Goal: Information Seeking & Learning: Understand process/instructions

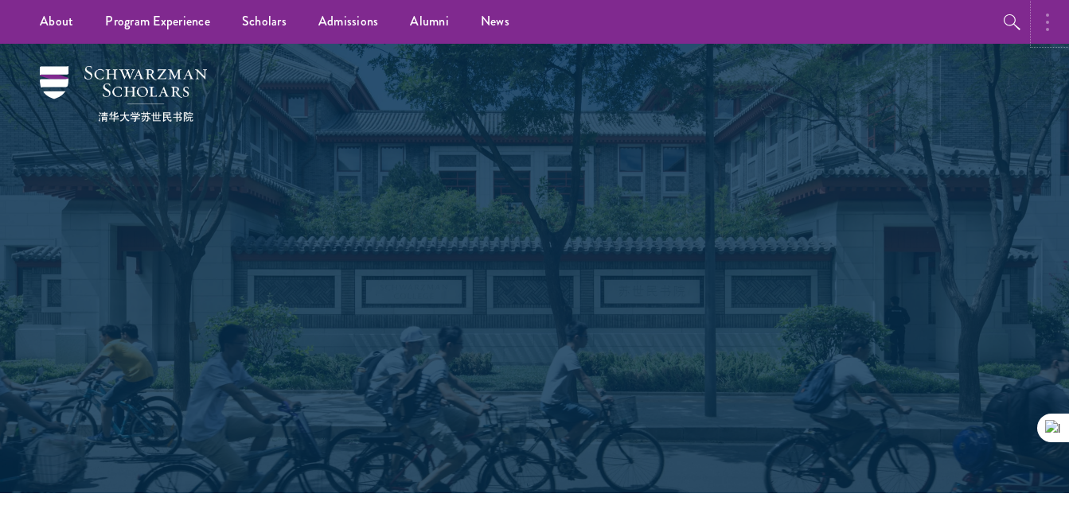
click at [1059, 25] on button "button" at bounding box center [1051, 22] width 35 height 44
click at [86, 331] on div "Scholars Join a diverse community committed to global progress." at bounding box center [535, 269] width 910 height 450
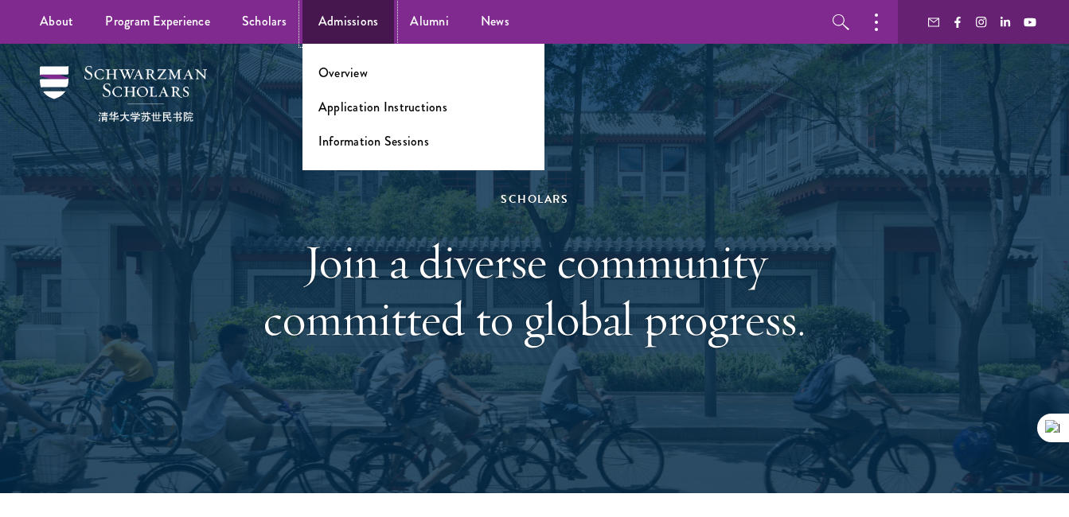
click at [322, 25] on link "Admissions" at bounding box center [349, 22] width 92 height 44
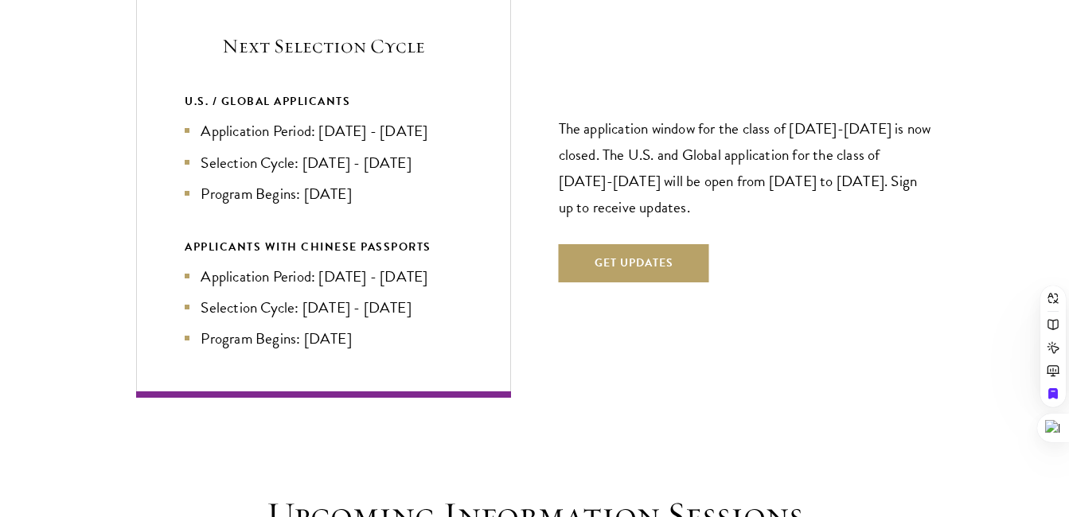
scroll to position [3416, 0]
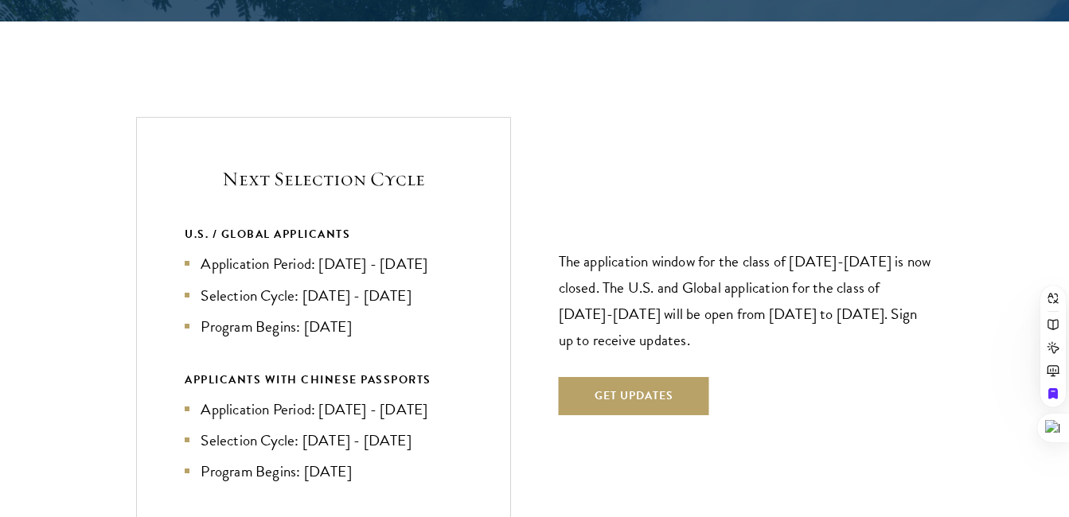
click at [205, 429] on li "Selection Cycle: [DATE] - [DATE]" at bounding box center [323, 440] width 277 height 23
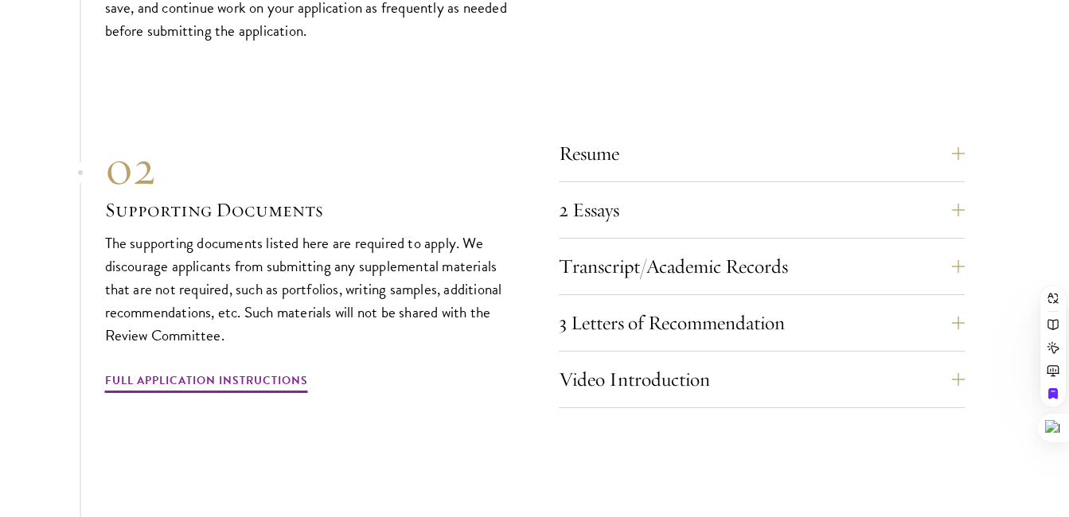
scroll to position [4975, 0]
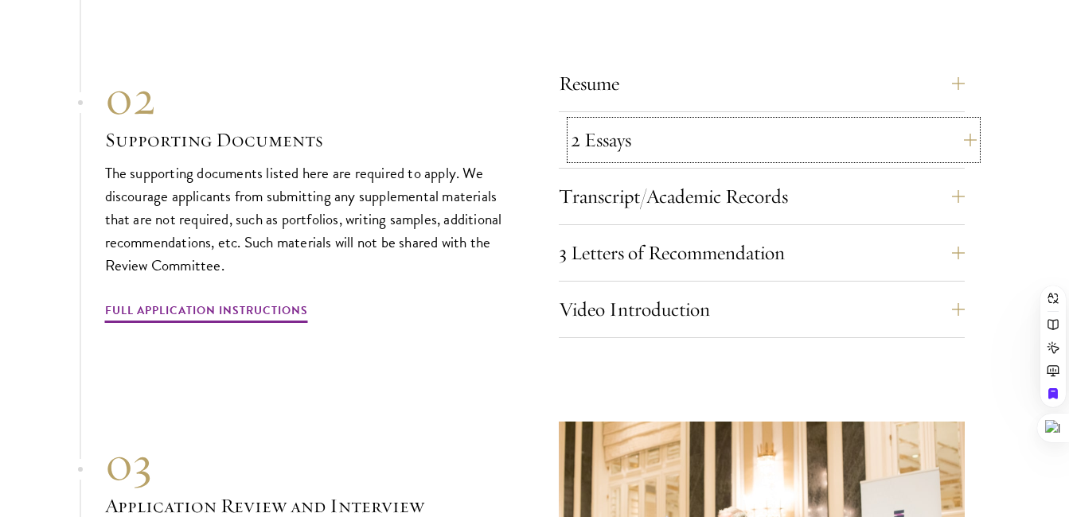
click at [713, 121] on button "2 Essays" at bounding box center [774, 140] width 406 height 38
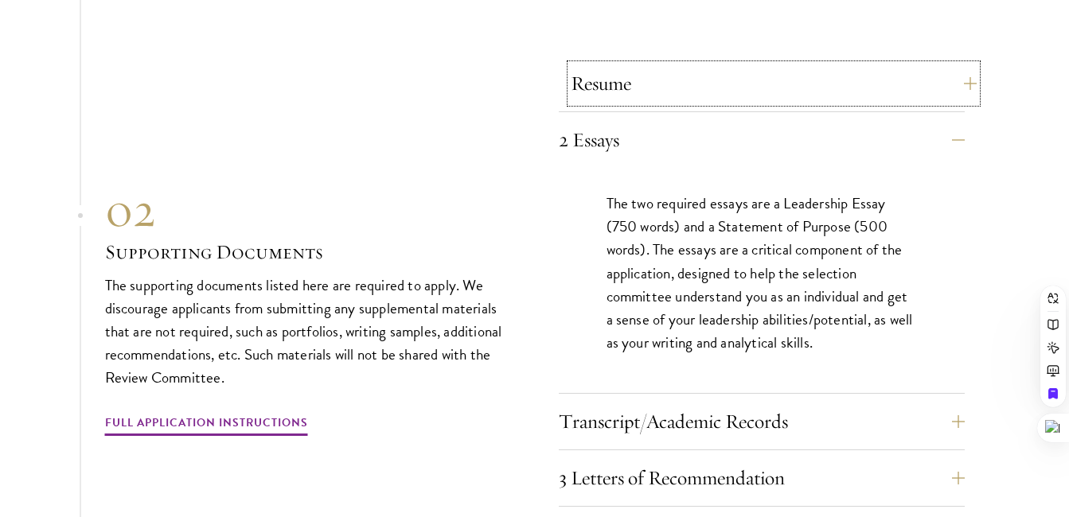
click at [841, 64] on button "Resume" at bounding box center [774, 83] width 406 height 38
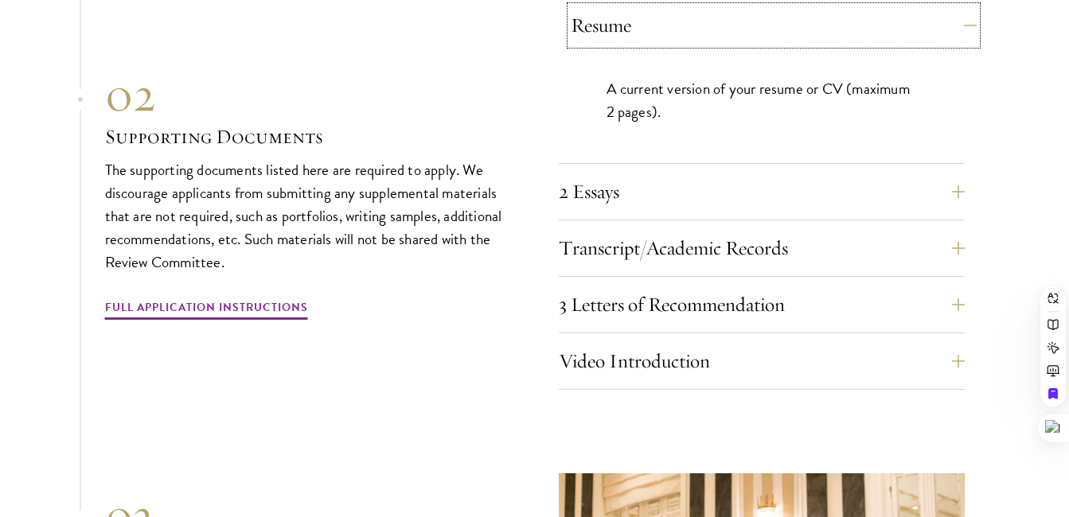
scroll to position [5054, 0]
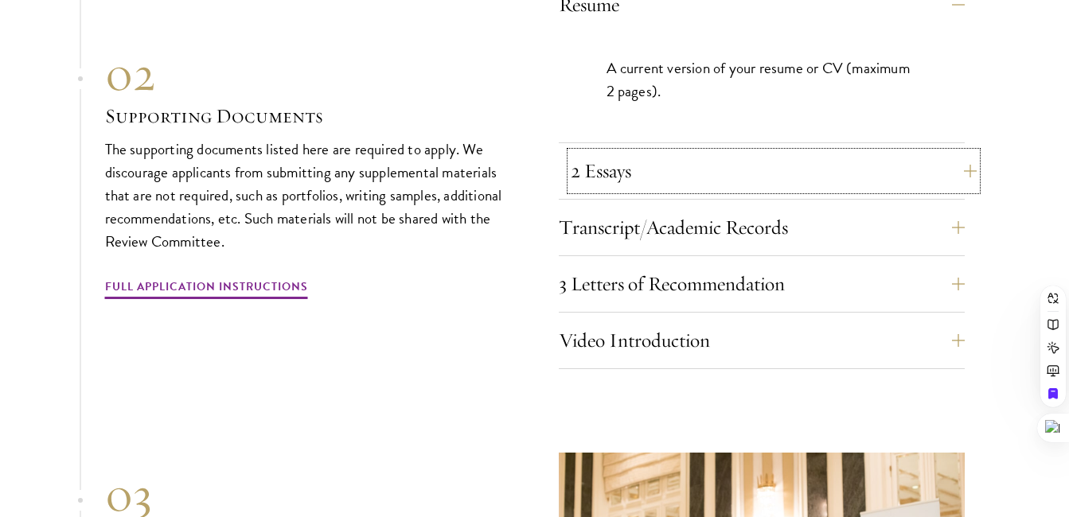
click at [841, 152] on button "2 Essays" at bounding box center [774, 171] width 406 height 38
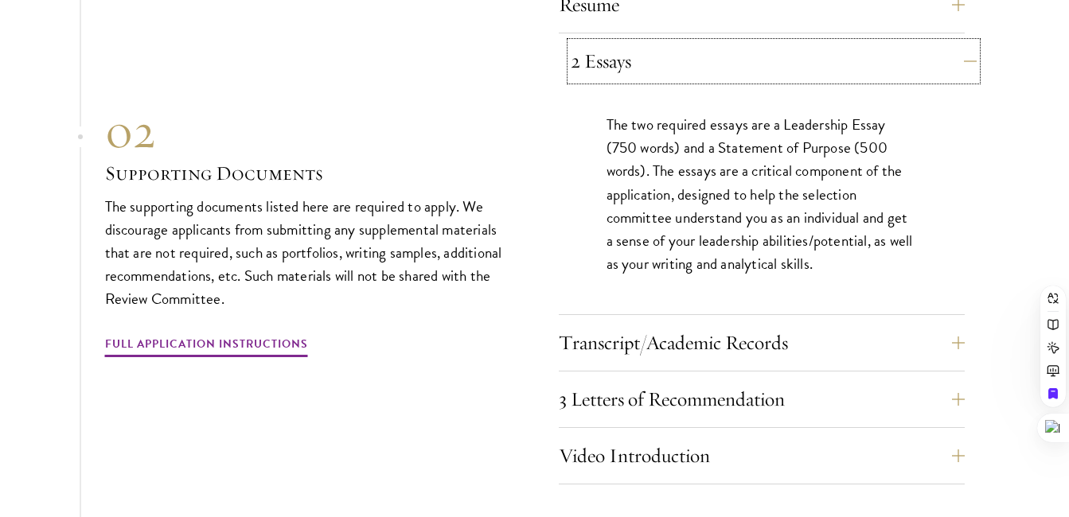
click at [861, 42] on button "2 Essays" at bounding box center [774, 61] width 406 height 38
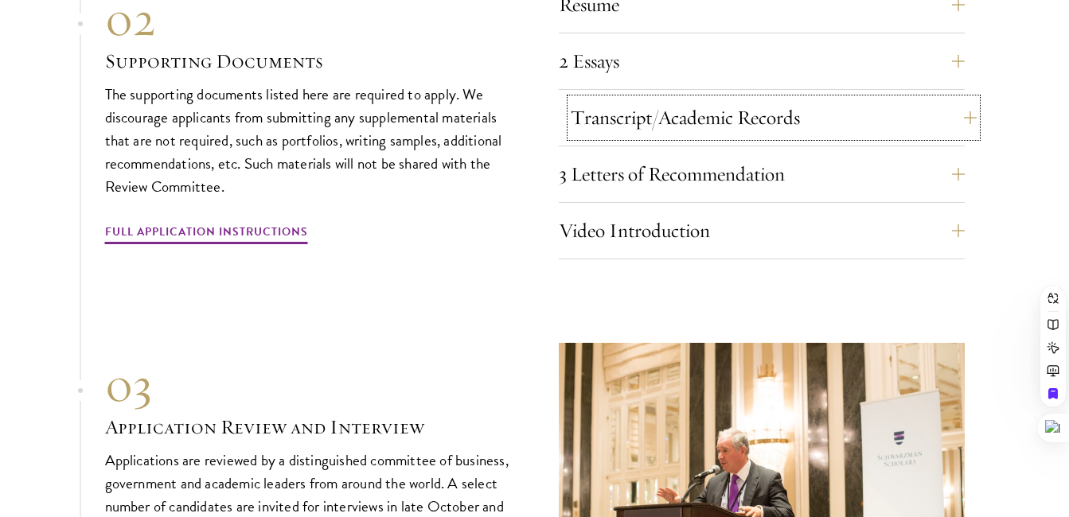
click at [812, 99] on button "Transcript/Academic Records" at bounding box center [774, 118] width 406 height 38
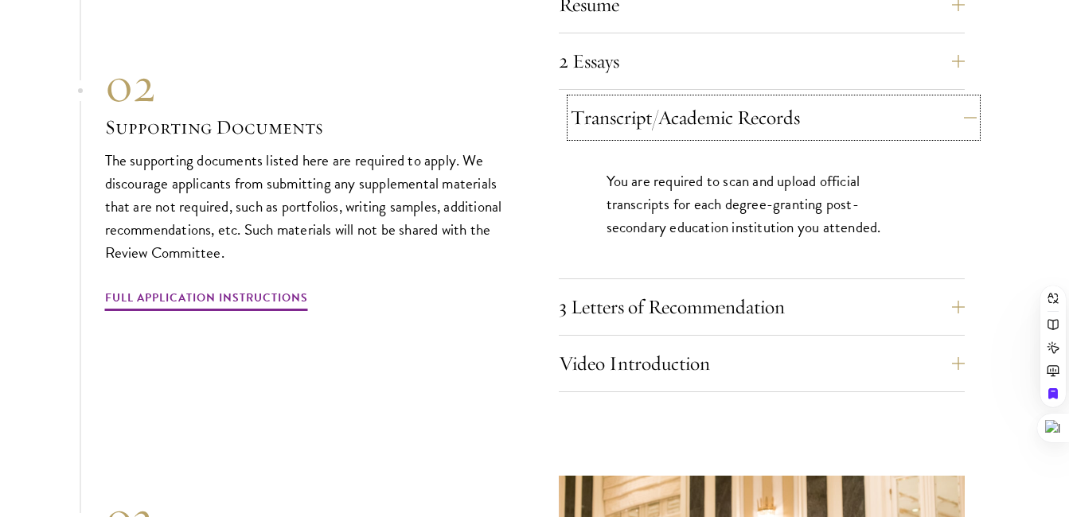
click at [830, 100] on button "Transcript/Academic Records" at bounding box center [774, 118] width 406 height 38
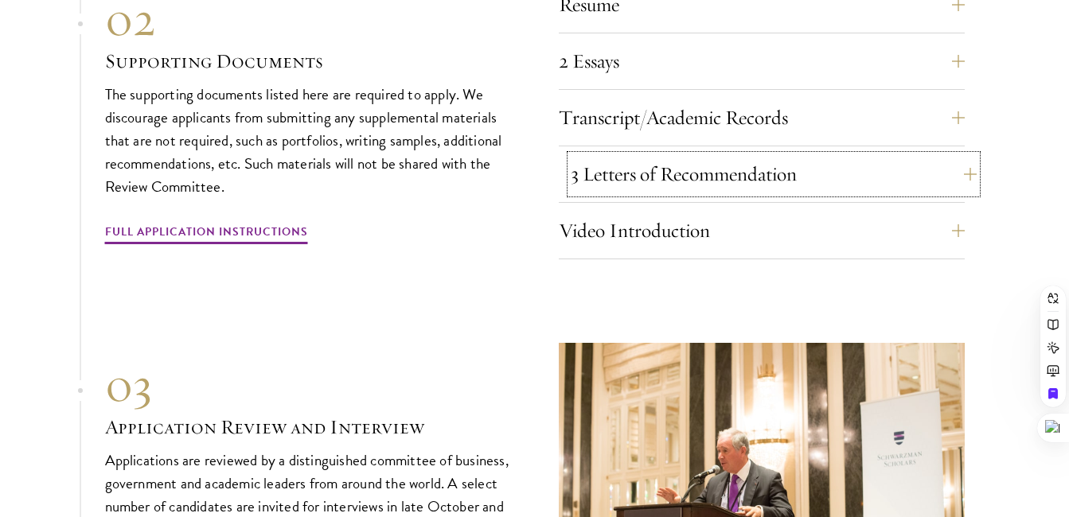
click at [798, 155] on button "3 Letters of Recommendation" at bounding box center [774, 174] width 406 height 38
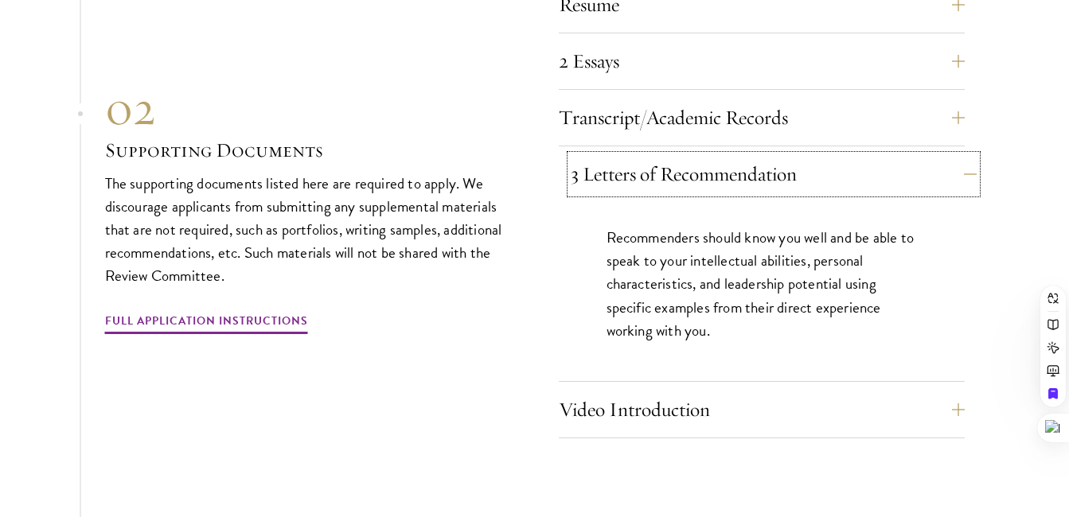
click at [810, 155] on button "3 Letters of Recommendation" at bounding box center [774, 174] width 406 height 38
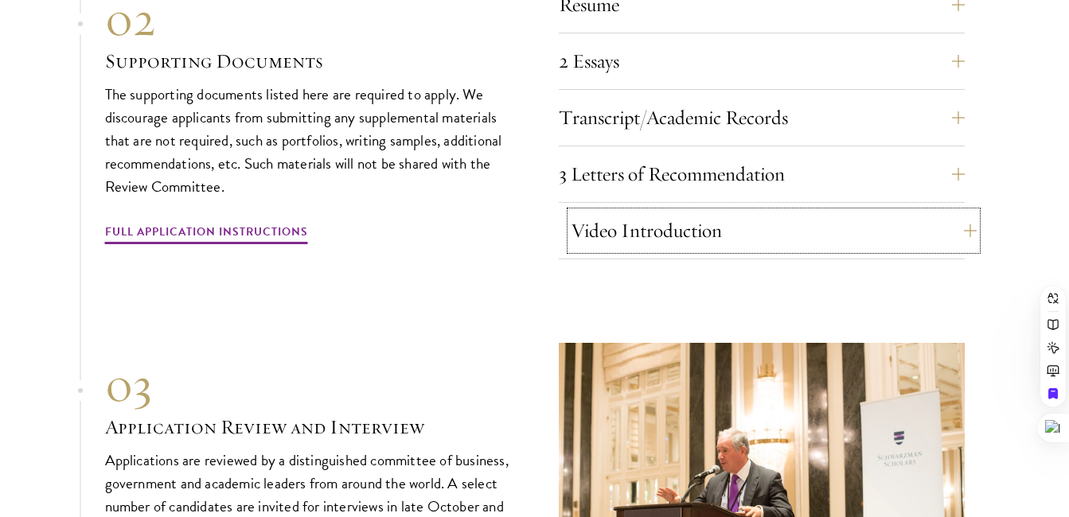
click at [742, 212] on button "Video Introduction" at bounding box center [774, 231] width 406 height 38
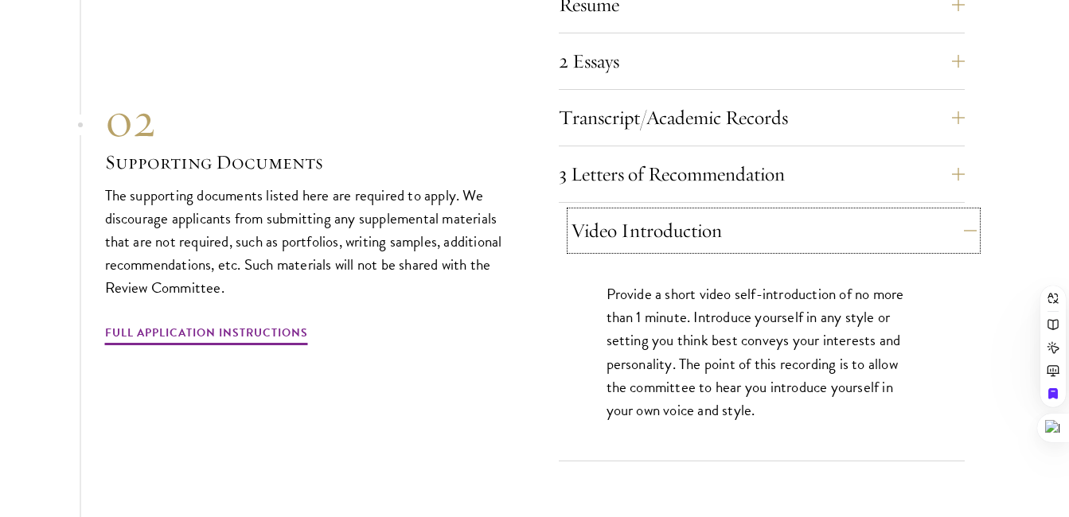
click at [835, 212] on button "Video Introduction" at bounding box center [774, 231] width 406 height 38
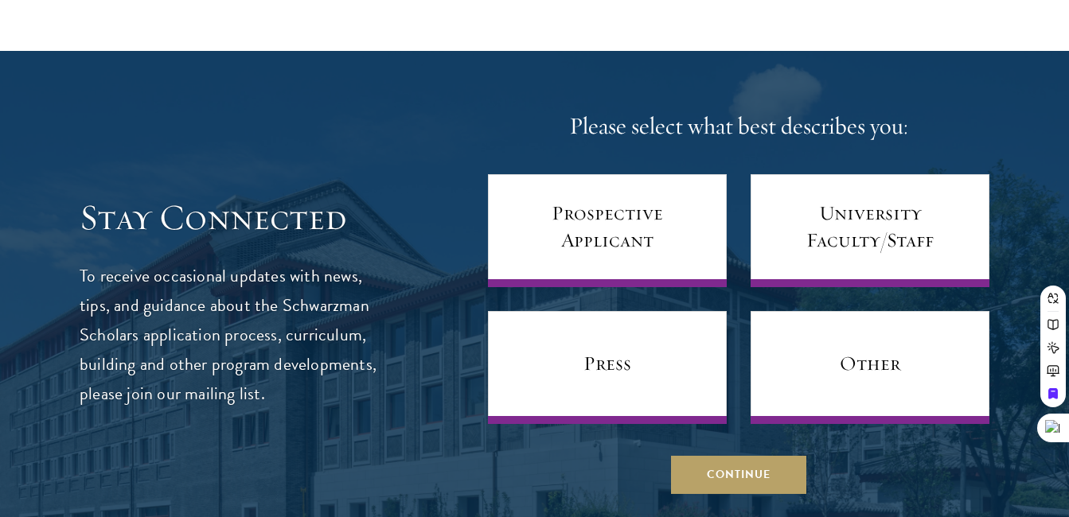
scroll to position [6190, 0]
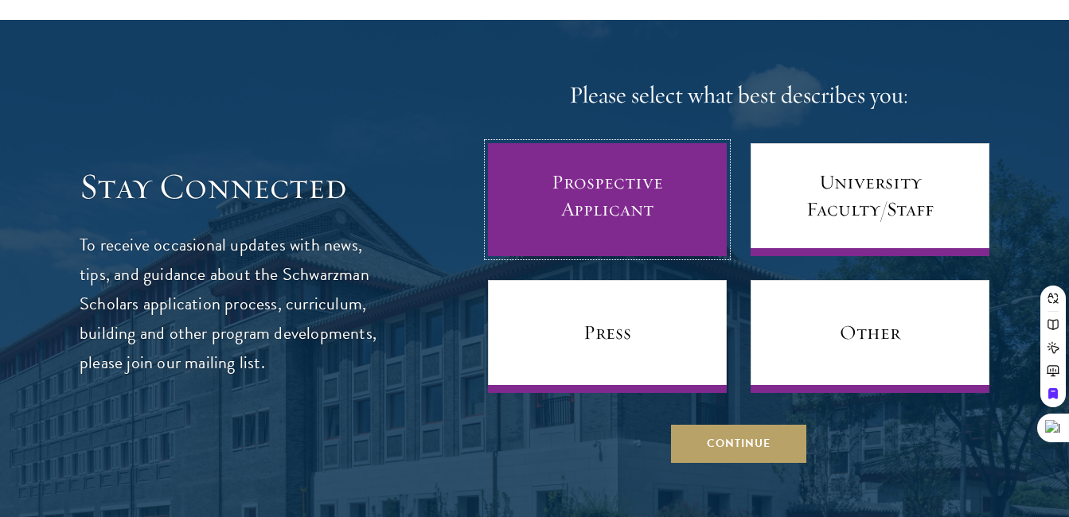
click at [593, 177] on link "Prospective Applicant" at bounding box center [607, 199] width 239 height 113
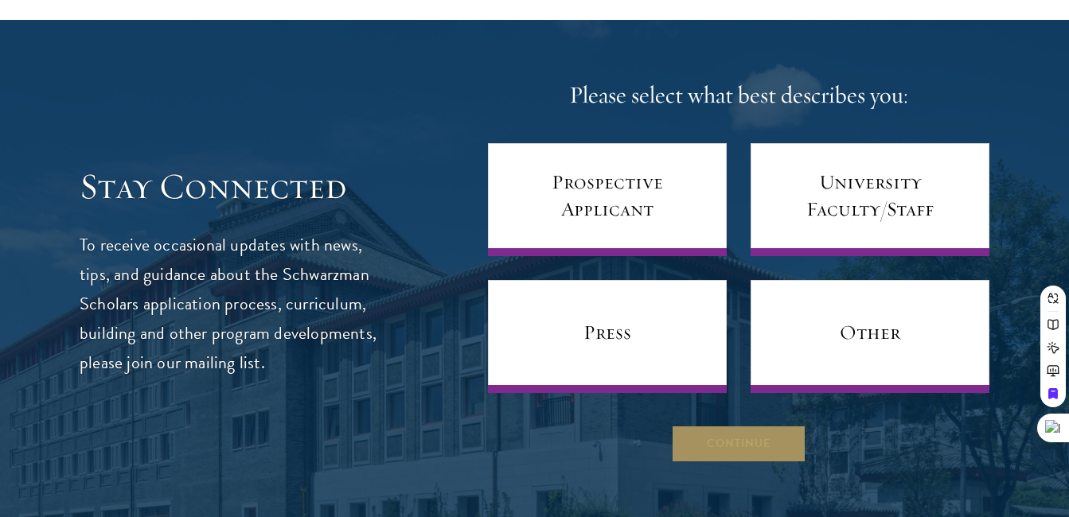
click at [732, 425] on button "Continue" at bounding box center [738, 444] width 135 height 38
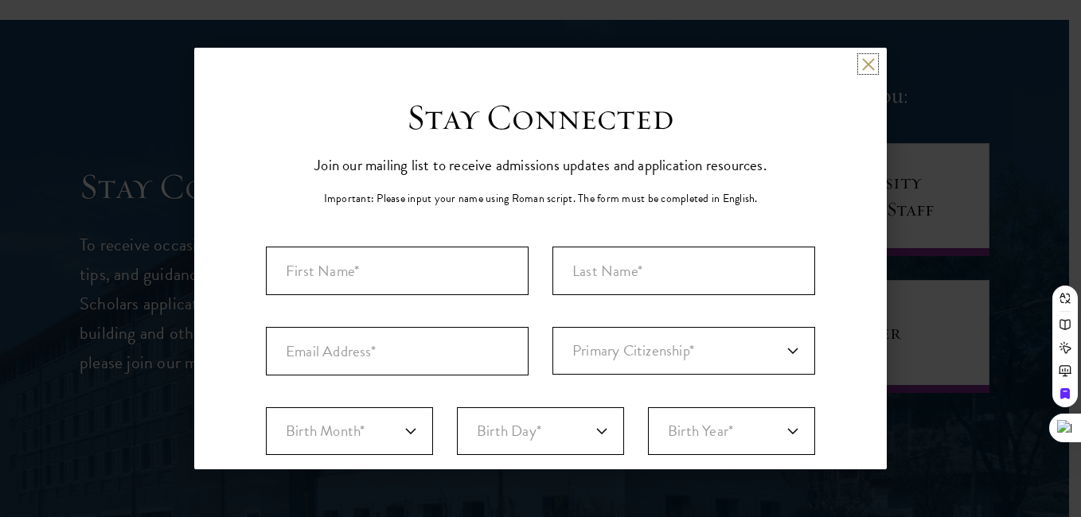
click at [861, 64] on button at bounding box center [868, 64] width 14 height 14
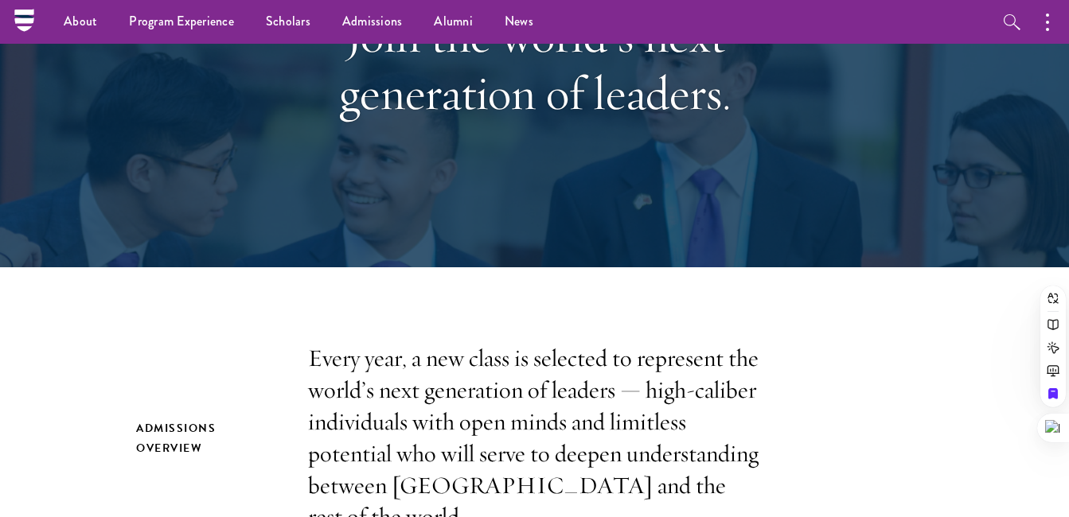
scroll to position [214, 0]
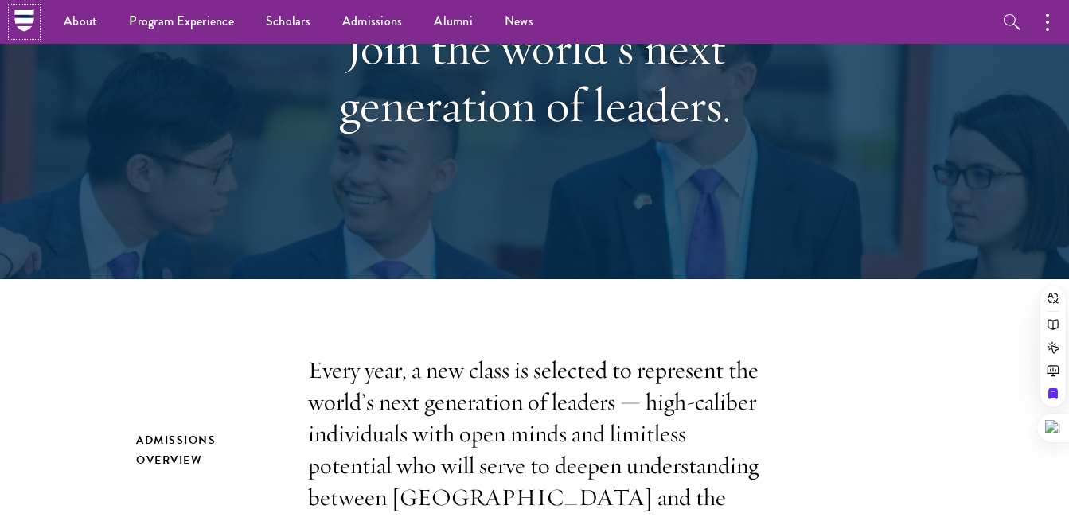
click at [22, 18] on icon at bounding box center [23, 16] width 19 height 3
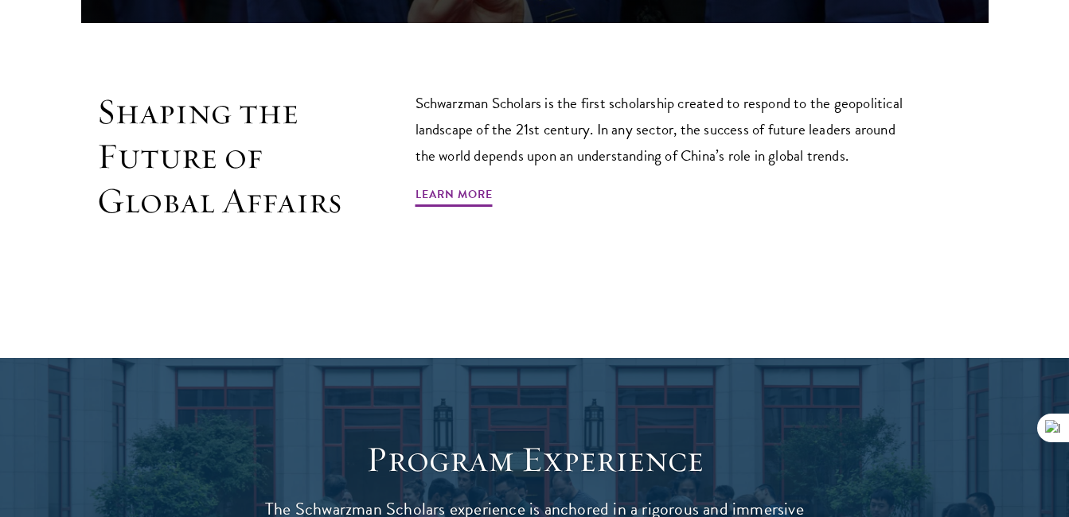
scroll to position [991, 0]
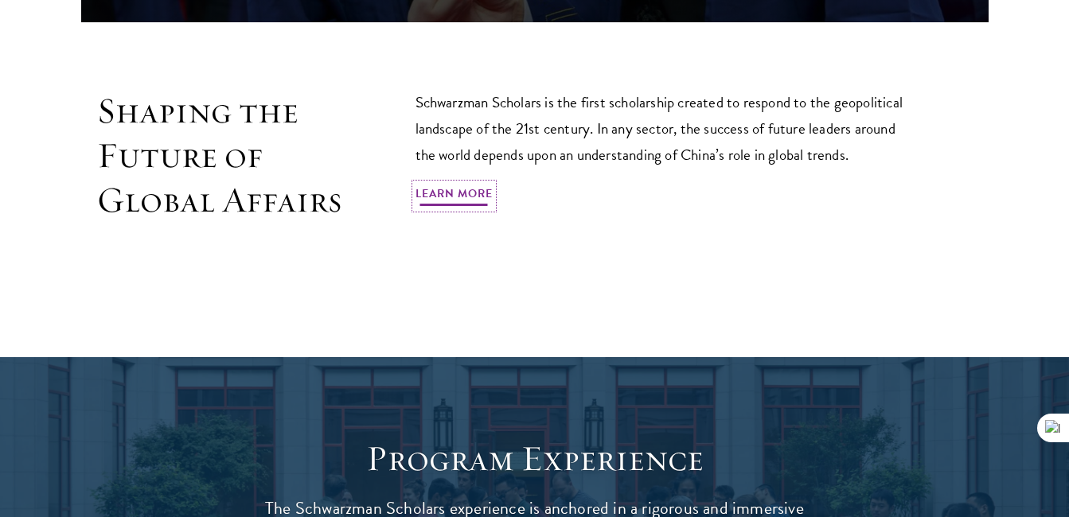
click at [458, 184] on link "Learn More" at bounding box center [454, 196] width 77 height 25
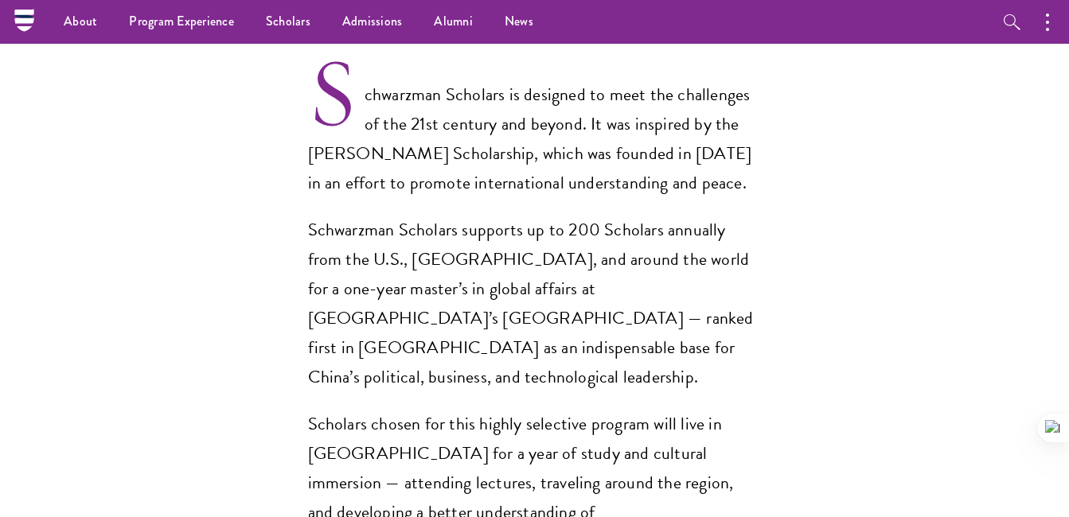
scroll to position [1139, 0]
click at [1048, 29] on circle "button" at bounding box center [1047, 29] width 3 height 3
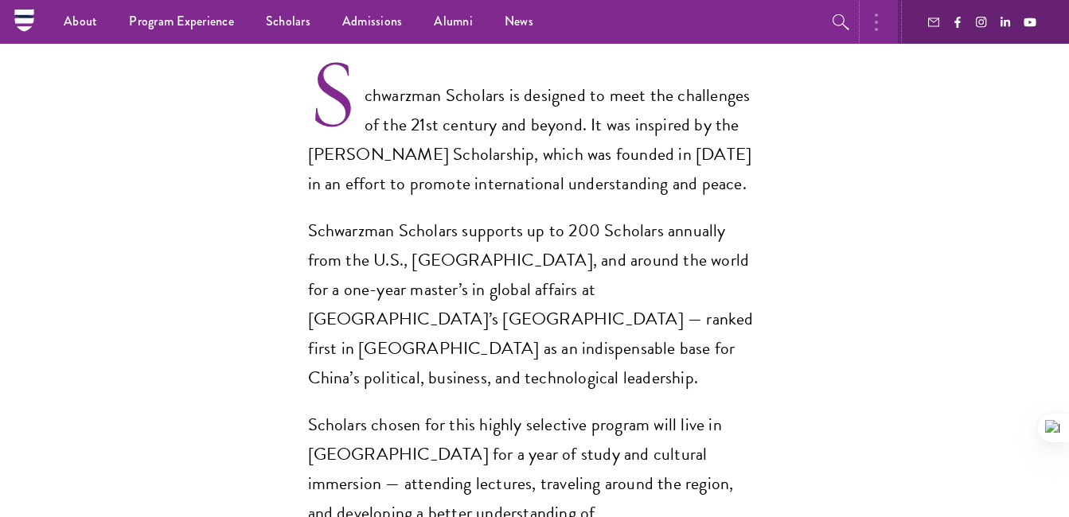
click at [880, 27] on button "button" at bounding box center [880, 22] width 35 height 44
click at [22, 12] on icon at bounding box center [23, 12] width 19 height 6
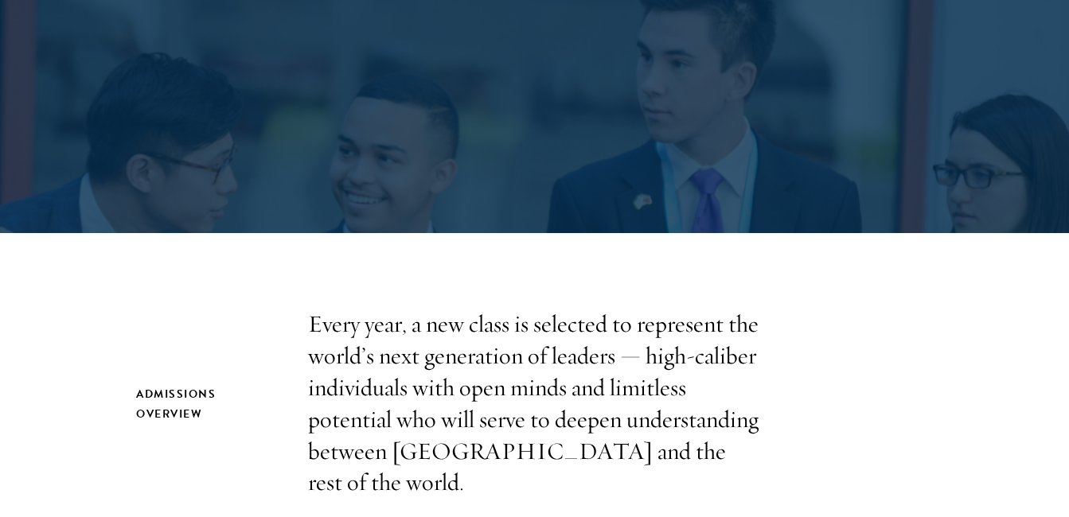
scroll to position [368, 0]
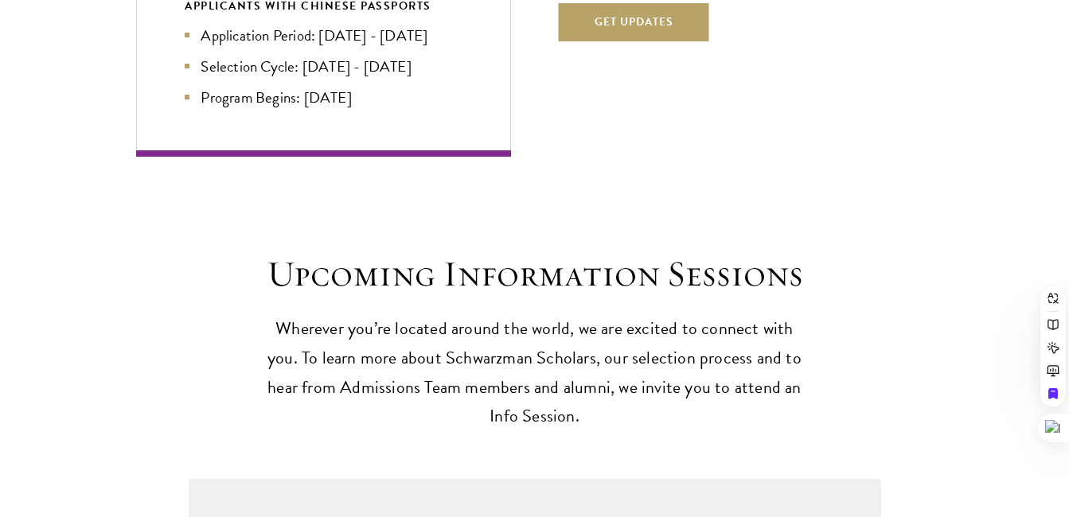
scroll to position [3646, 0]
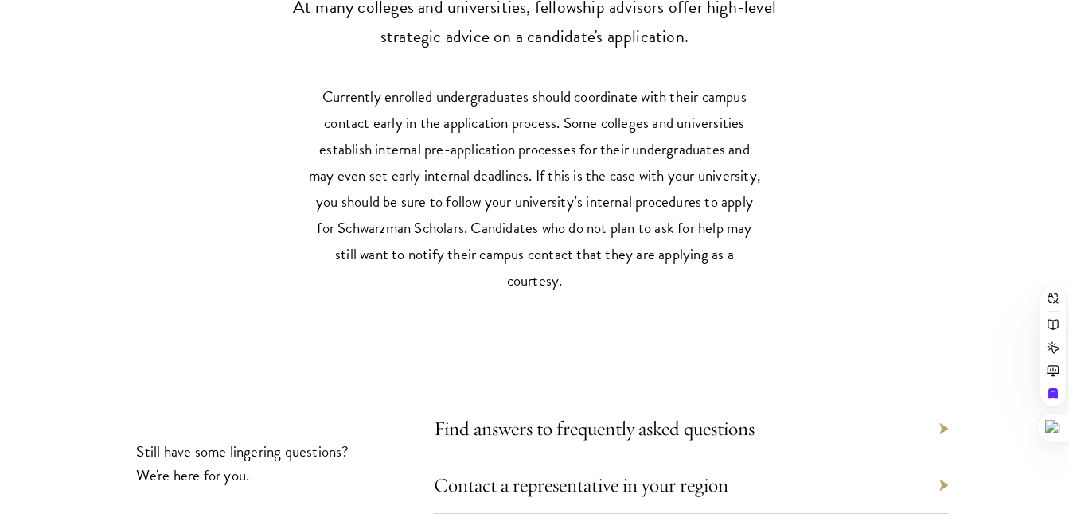
scroll to position [7166, 0]
